Goal: Information Seeking & Learning: Compare options

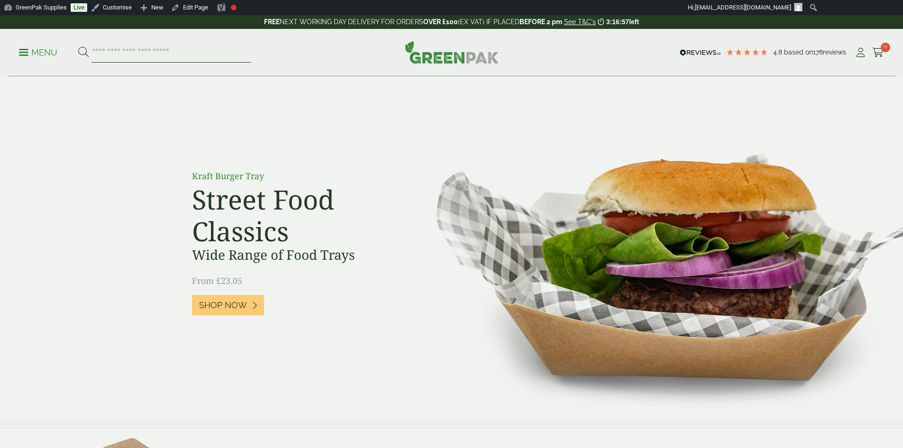
click at [114, 50] on input "search" at bounding box center [171, 53] width 159 height 20
paste input "*********"
type input "*********"
click at [78, 46] on button at bounding box center [83, 52] width 10 height 12
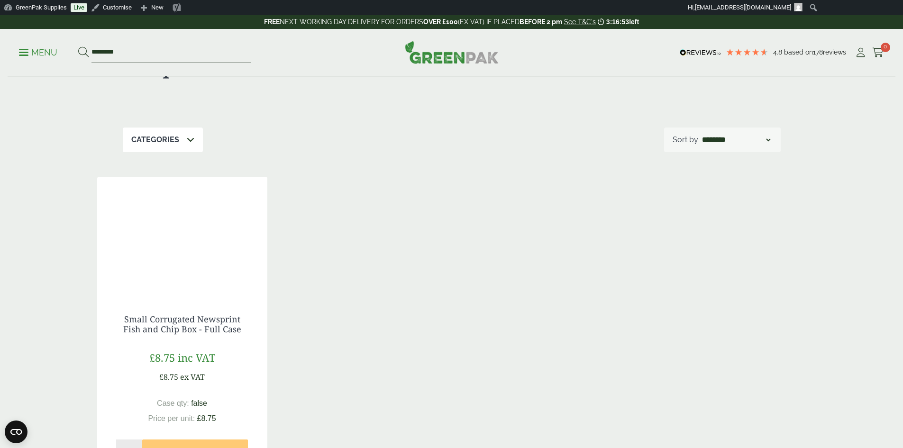
scroll to position [95, 0]
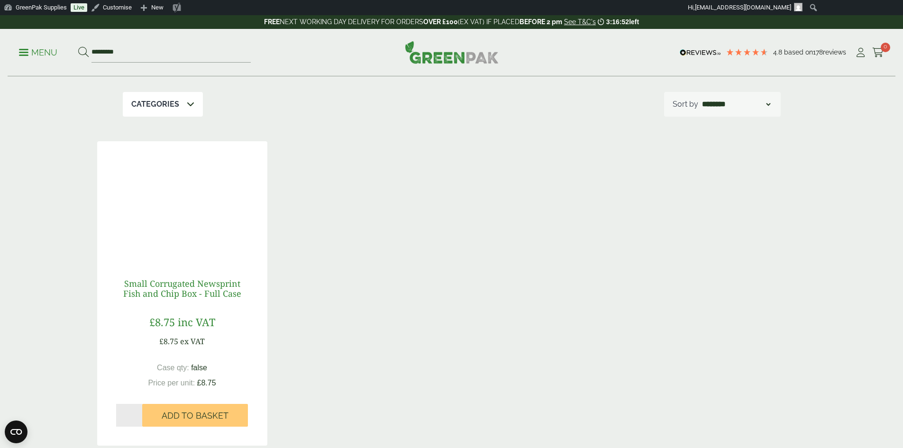
click at [179, 292] on link "Small Corrugated Newsprint Fish and Chip Box - Full Case" at bounding box center [182, 289] width 118 height 22
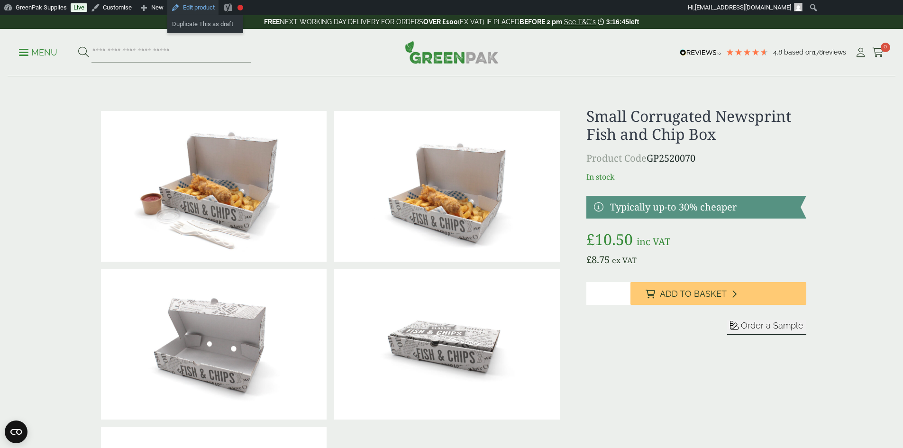
click at [198, 10] on link "Edit product" at bounding box center [192, 7] width 51 height 15
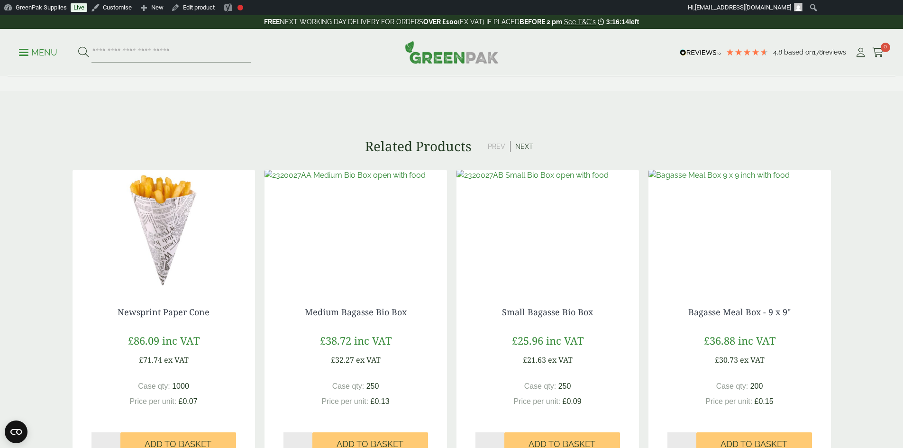
scroll to position [806, 0]
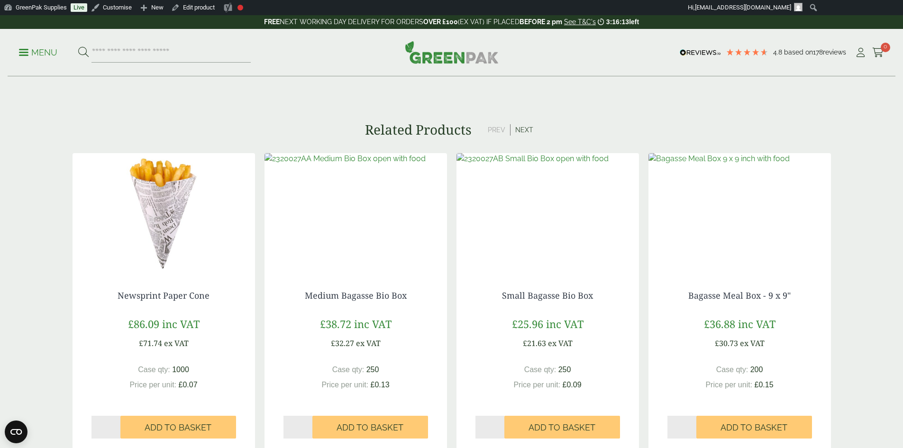
click at [523, 129] on button "Next" at bounding box center [525, 129] width 28 height 11
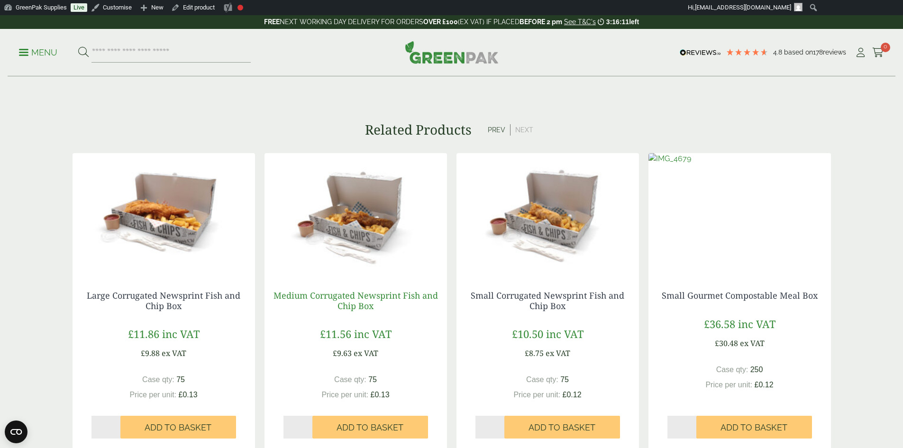
click at [343, 298] on link "Medium Corrugated Newsprint Fish and Chip Box" at bounding box center [356, 301] width 165 height 22
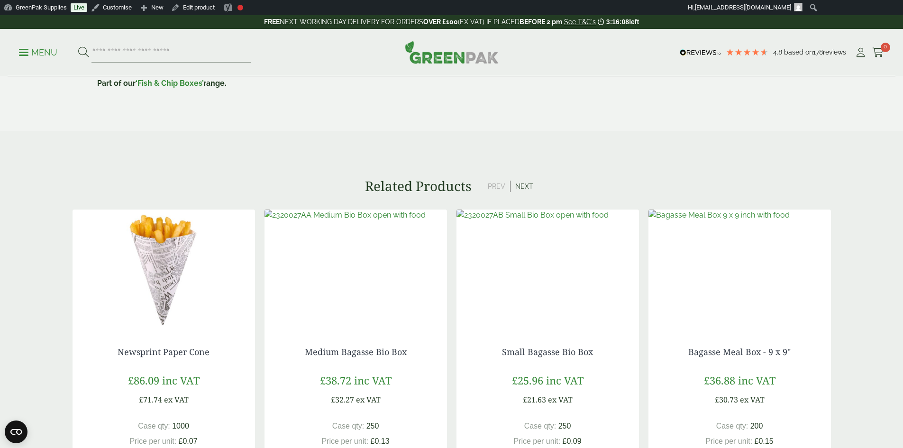
scroll to position [854, 0]
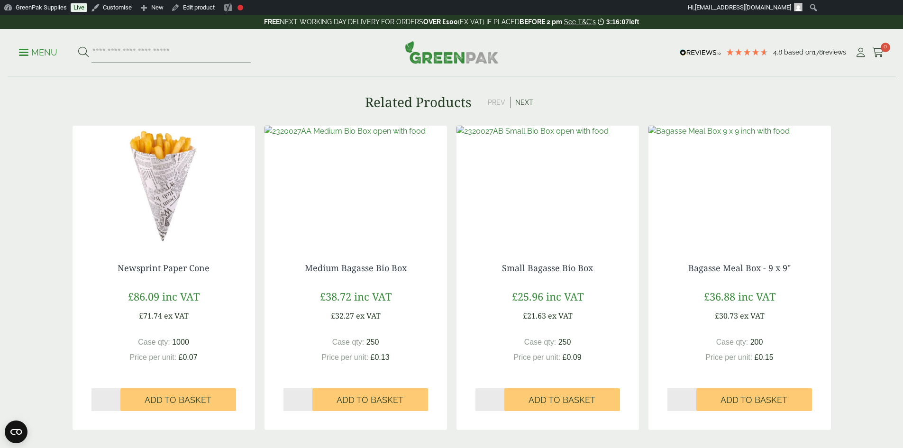
click at [522, 102] on button "Next" at bounding box center [525, 102] width 28 height 11
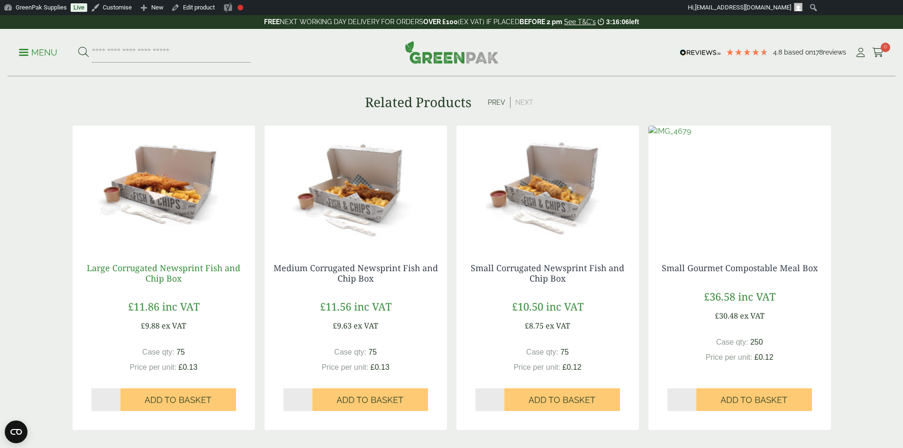
click at [172, 271] on link "Large Corrugated Newsprint Fish and Chip Box" at bounding box center [164, 273] width 154 height 22
